Goal: Ask a question

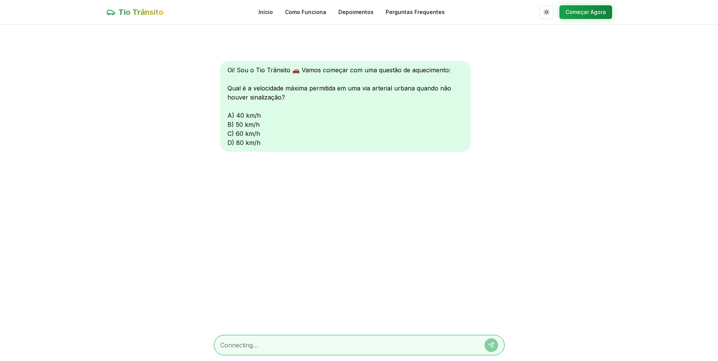
scroll to position [0, 0]
click at [288, 341] on textarea at bounding box center [348, 344] width 257 height 9
type textarea "d"
click at [491, 347] on icon at bounding box center [490, 344] width 5 height 5
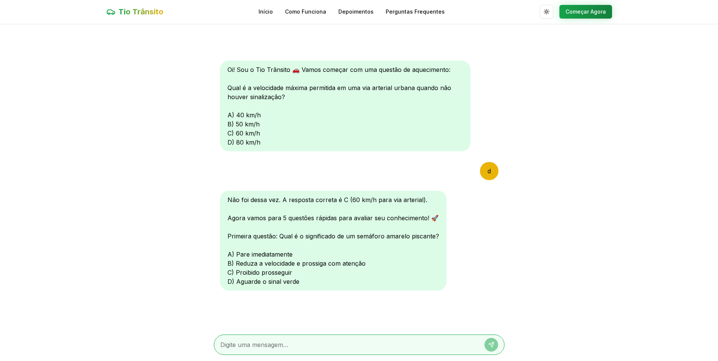
scroll to position [0, 0]
click at [298, 345] on textarea at bounding box center [348, 344] width 257 height 9
type textarea "b"
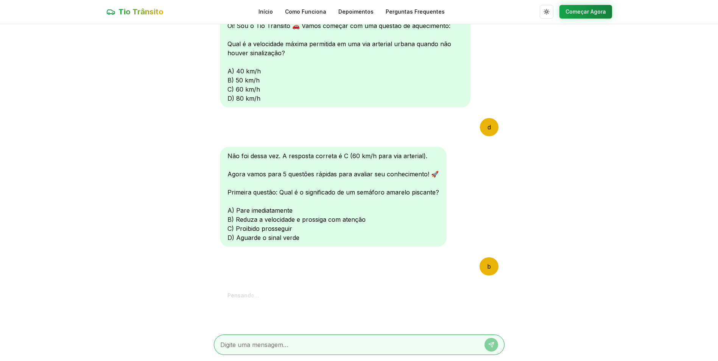
scroll to position [185, 0]
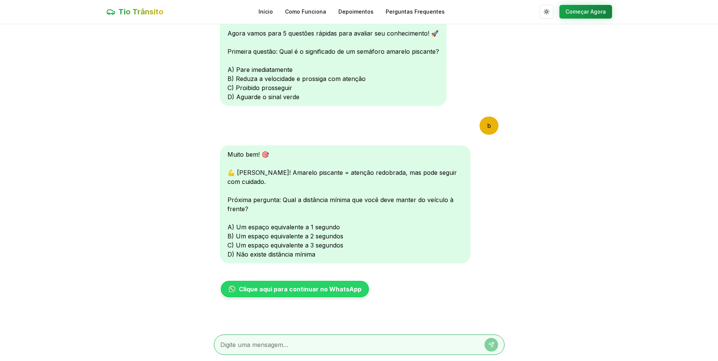
click at [284, 345] on textarea at bounding box center [348, 344] width 257 height 9
click at [261, 347] on textarea at bounding box center [348, 344] width 257 height 9
type textarea "c"
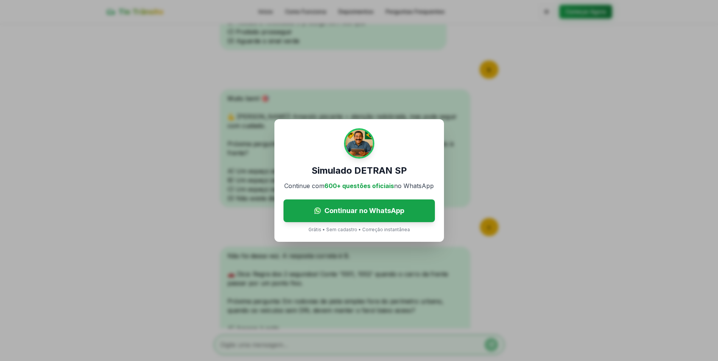
scroll to position [342, 0]
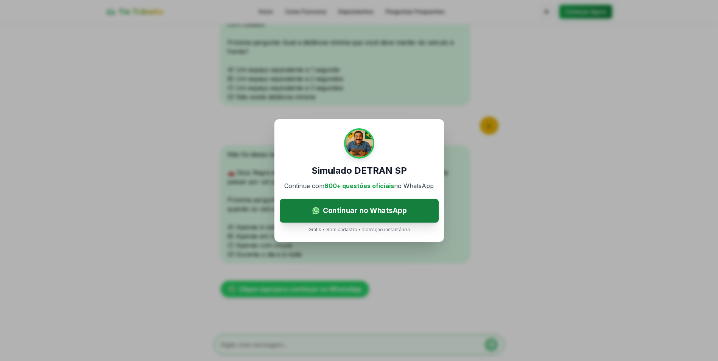
click at [361, 209] on span "Continuar no WhatsApp" at bounding box center [364, 210] width 84 height 11
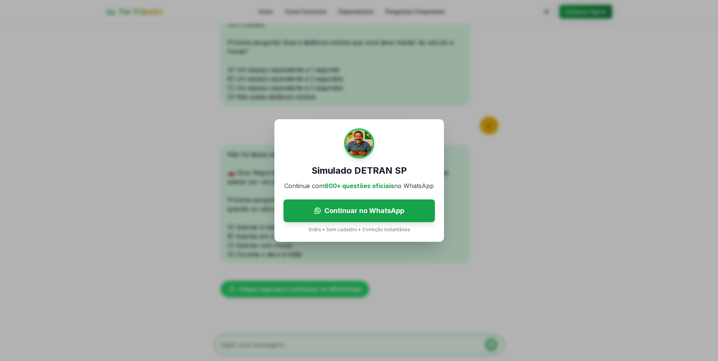
click at [520, 159] on div "Simulado DETRAN SP Continue com 600+ questões oficiais no WhatsApp Continuar no…" at bounding box center [359, 180] width 718 height 361
click at [417, 118] on div "Simulado DETRAN SP Continue com 600+ questões oficiais no WhatsApp Continuar no…" at bounding box center [359, 180] width 718 height 361
